Goal: Download file/media

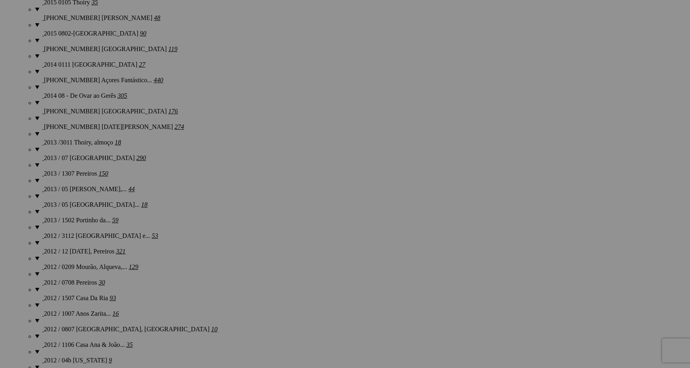
scroll to position [1895, 0]
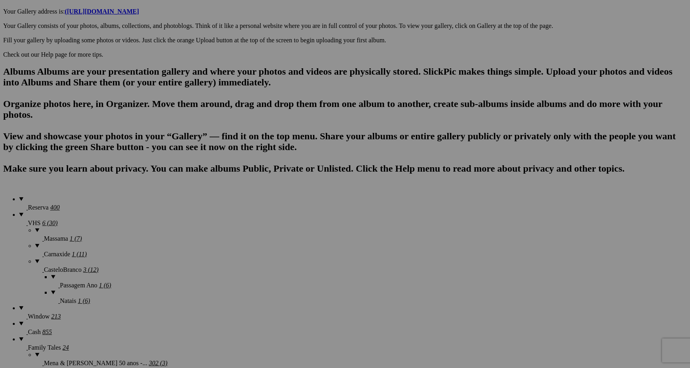
scroll to position [430, 0]
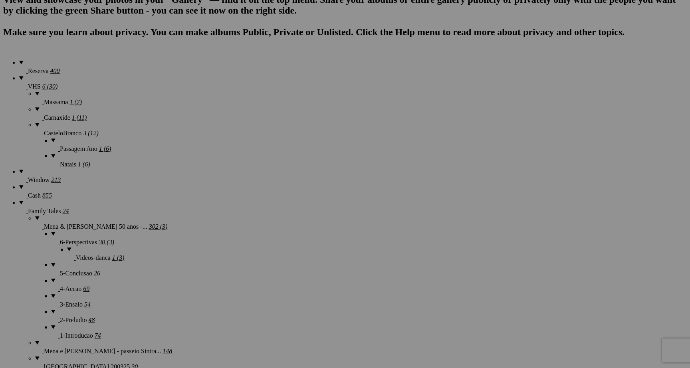
scroll to position [566, 0]
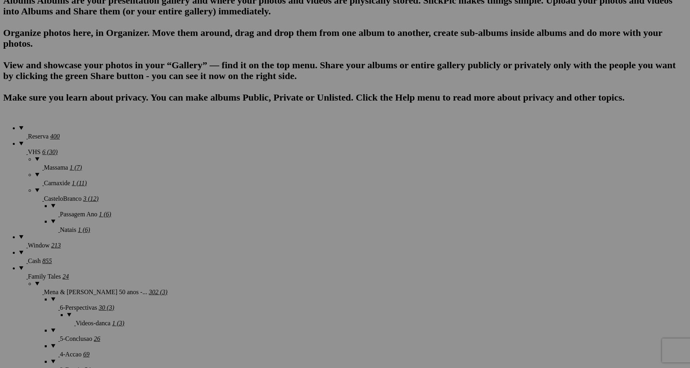
scroll to position [500, 0]
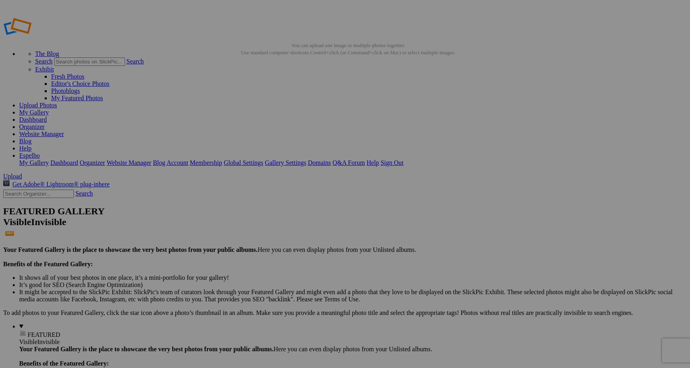
scroll to position [500, 0]
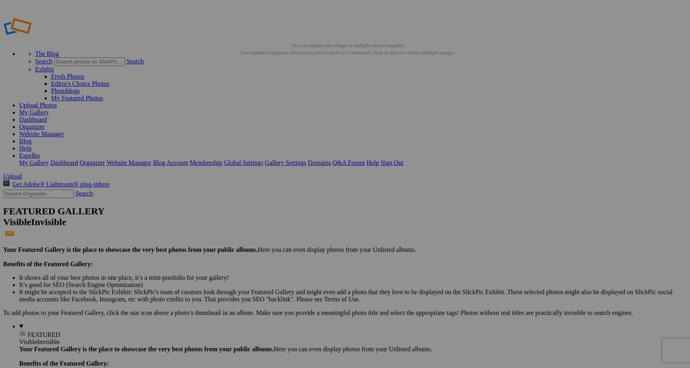
scroll to position [500, 0]
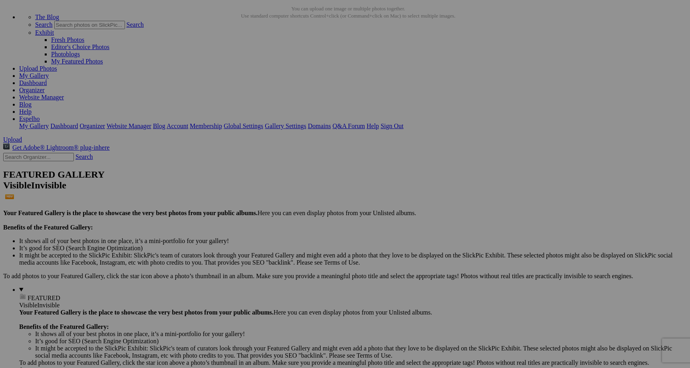
scroll to position [57, 0]
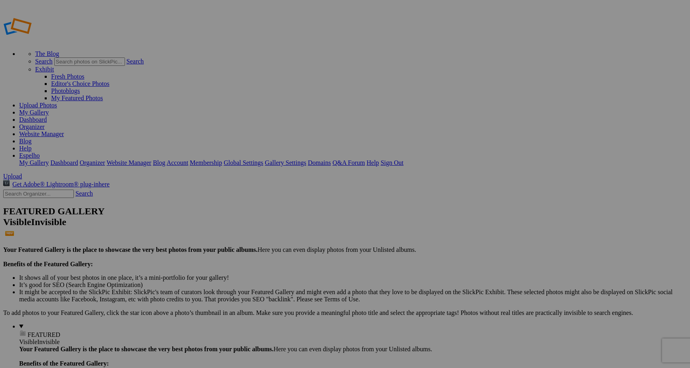
scroll to position [500, 0]
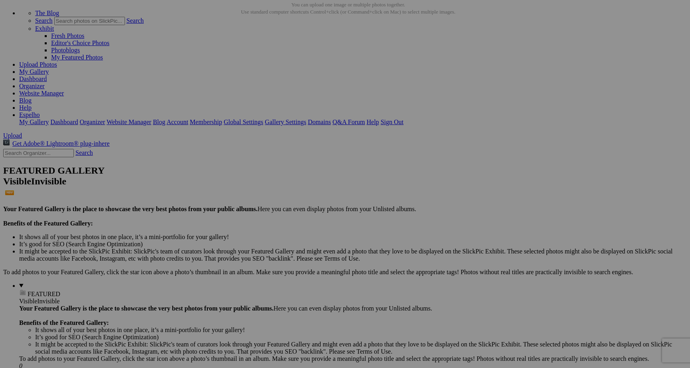
scroll to position [57, 0]
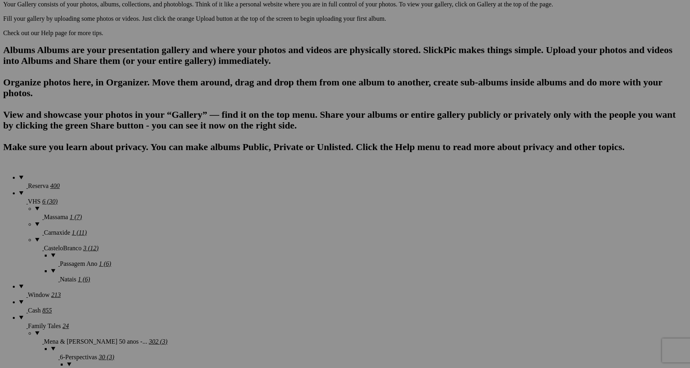
scroll to position [450, 0]
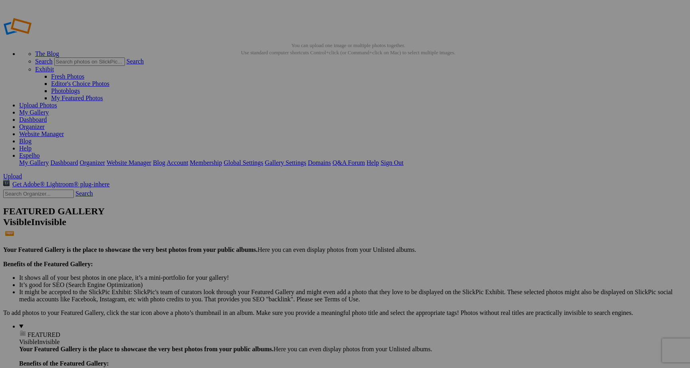
scroll to position [452, 0]
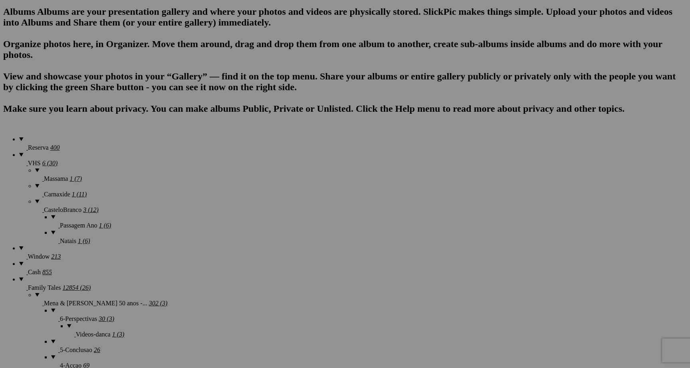
scroll to position [565, 0]
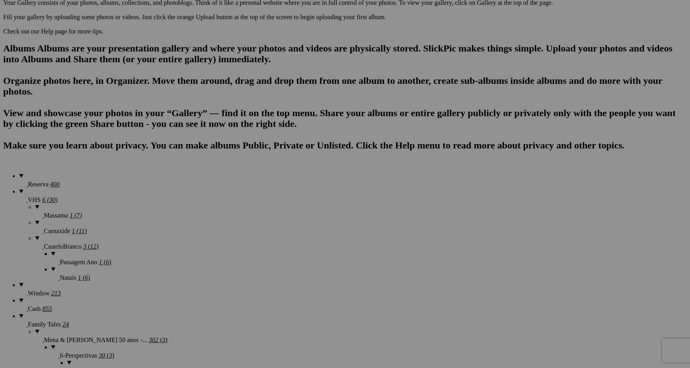
scroll to position [452, 0]
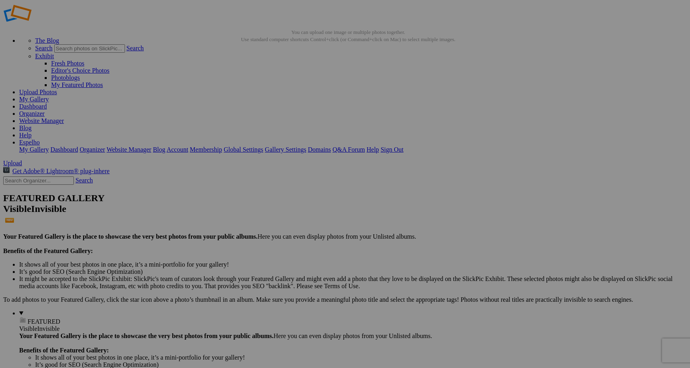
scroll to position [12, 0]
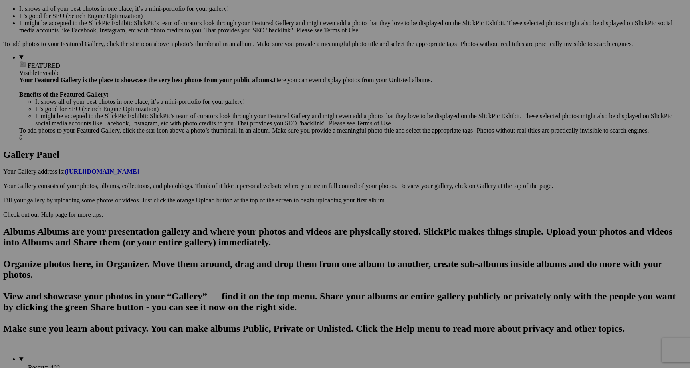
scroll to position [272, 0]
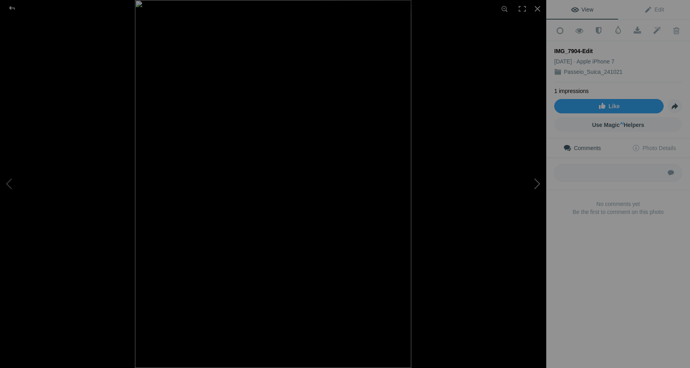
click at [538, 184] on button at bounding box center [516, 184] width 60 height 133
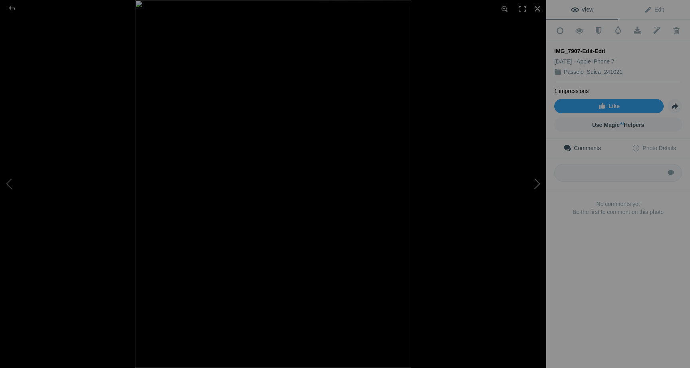
click at [538, 184] on button at bounding box center [516, 184] width 60 height 133
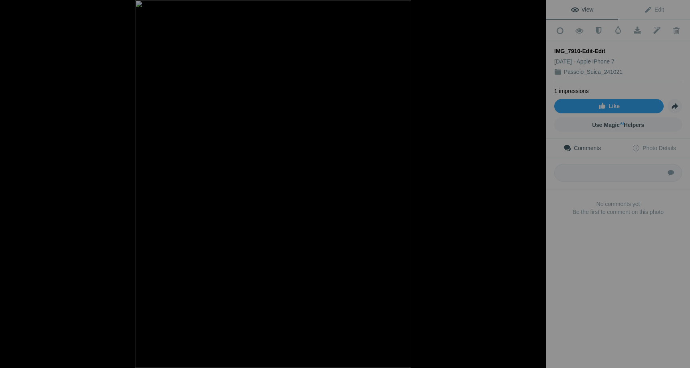
click at [538, 184] on button at bounding box center [516, 184] width 60 height 133
click at [537, 8] on div at bounding box center [538, 9] width 18 height 18
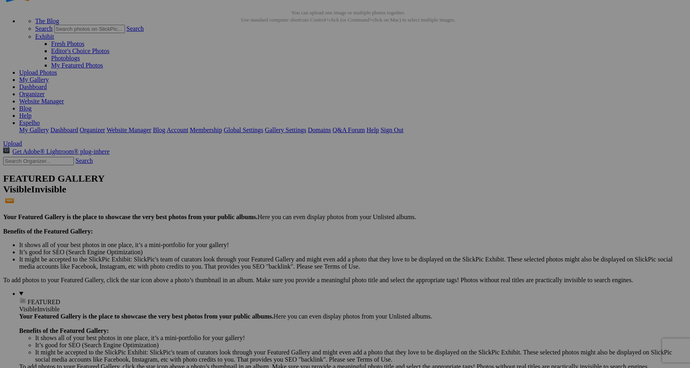
scroll to position [0, 0]
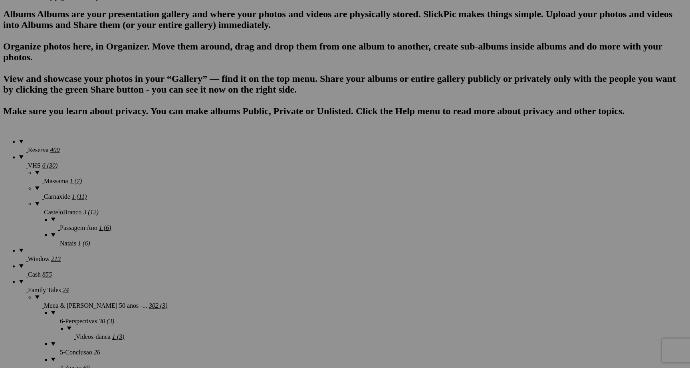
scroll to position [497, 0]
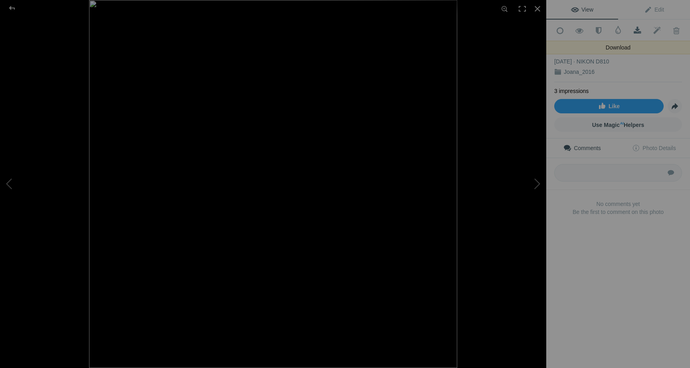
click at [637, 27] on span at bounding box center [638, 31] width 20 height 8
